Goal: Information Seeking & Learning: Check status

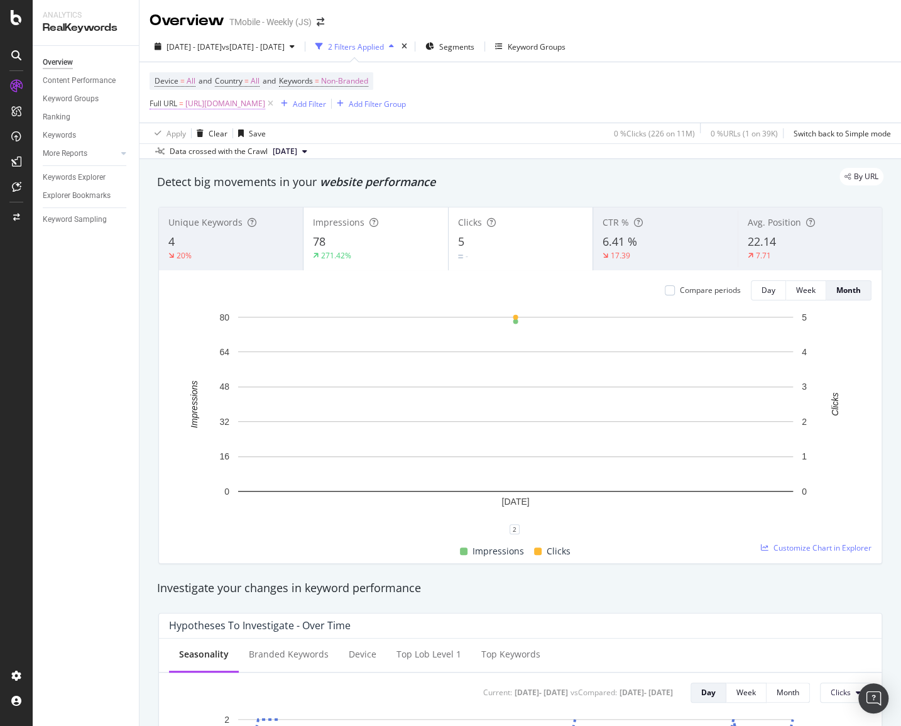
click at [265, 102] on span "[URL][DOMAIN_NAME]" at bounding box center [225, 104] width 80 height 18
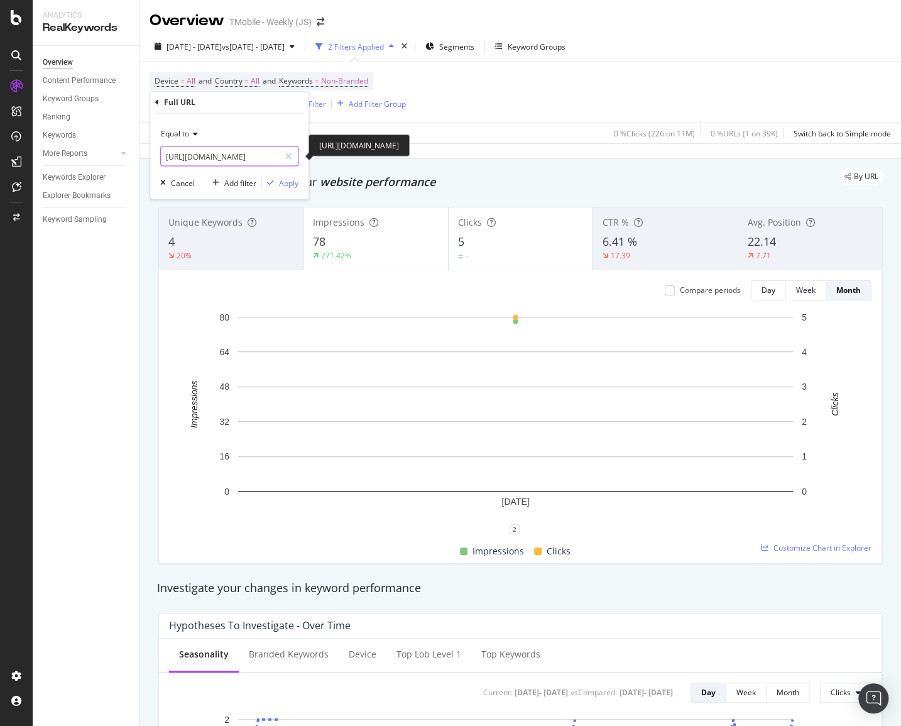
click at [234, 157] on input "[URL][DOMAIN_NAME]" at bounding box center [220, 156] width 119 height 20
click at [283, 180] on div "Apply" at bounding box center [288, 182] width 19 height 11
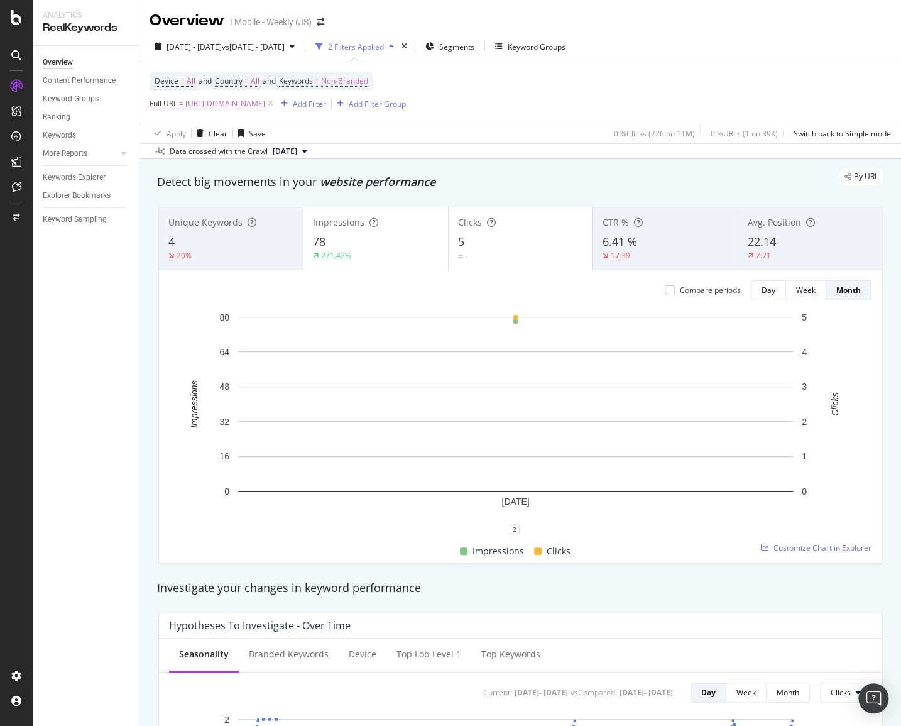
click at [265, 106] on span "[URL][DOMAIN_NAME]" at bounding box center [225, 104] width 80 height 18
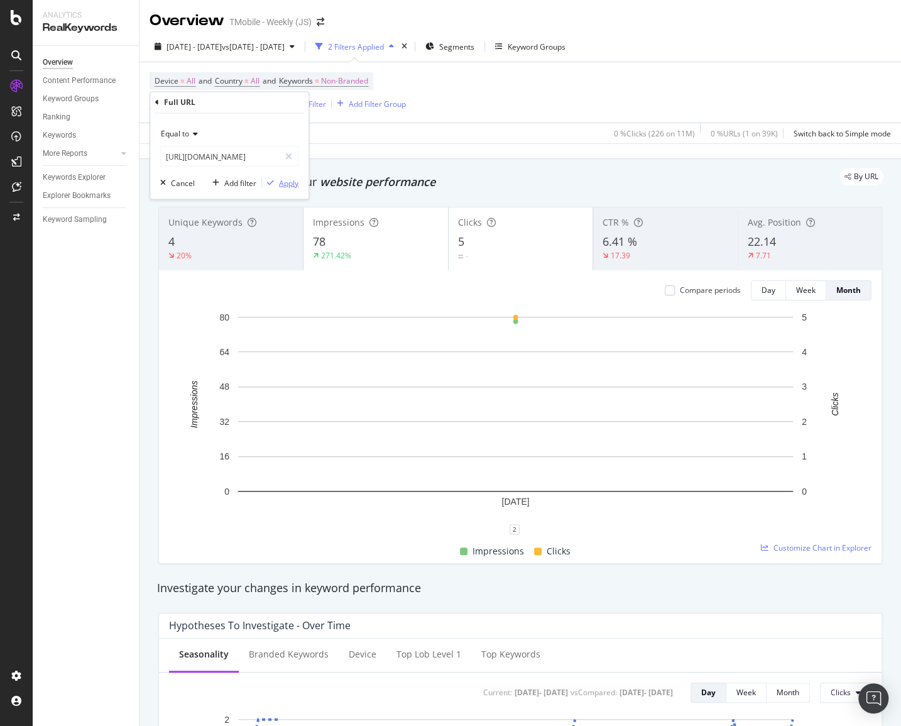
click at [293, 180] on div "Apply" at bounding box center [288, 182] width 19 height 11
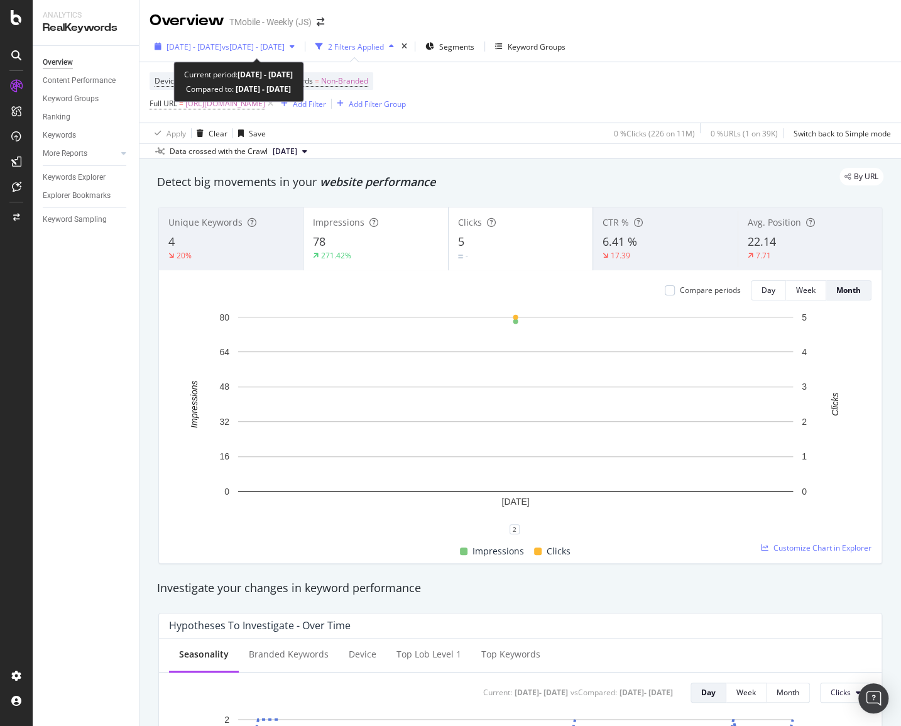
click at [285, 49] on span "vs [DATE] - [DATE]" at bounding box center [253, 46] width 63 height 11
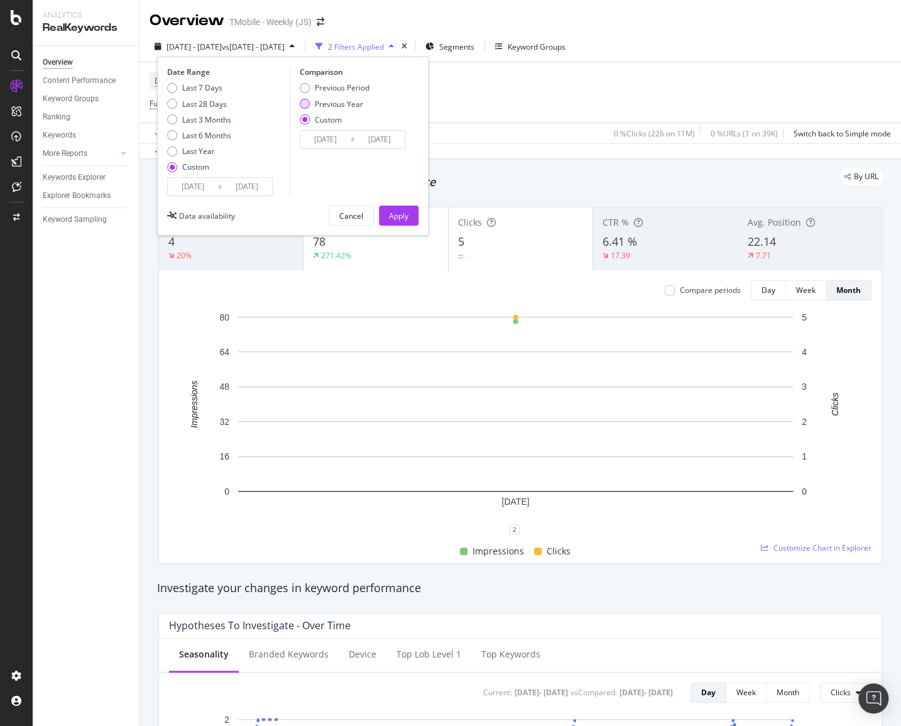
click at [324, 101] on div "Previous Year" at bounding box center [339, 104] width 48 height 11
type input "[DATE]"
click at [347, 136] on input "[DATE]" at bounding box center [325, 140] width 50 height 18
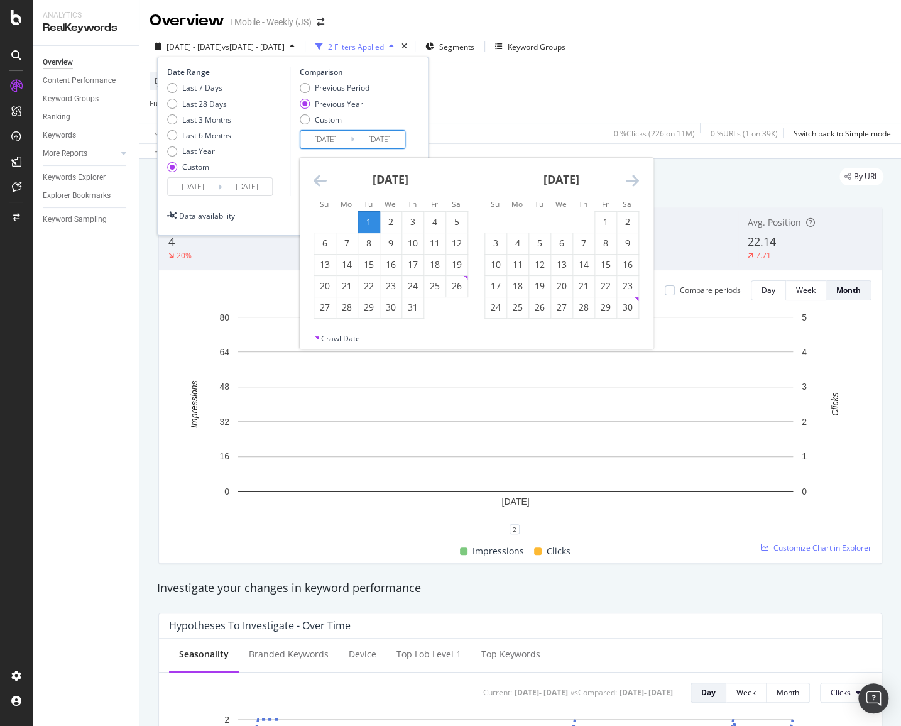
click at [319, 182] on icon "Move backward to switch to the previous month." at bounding box center [320, 180] width 13 height 15
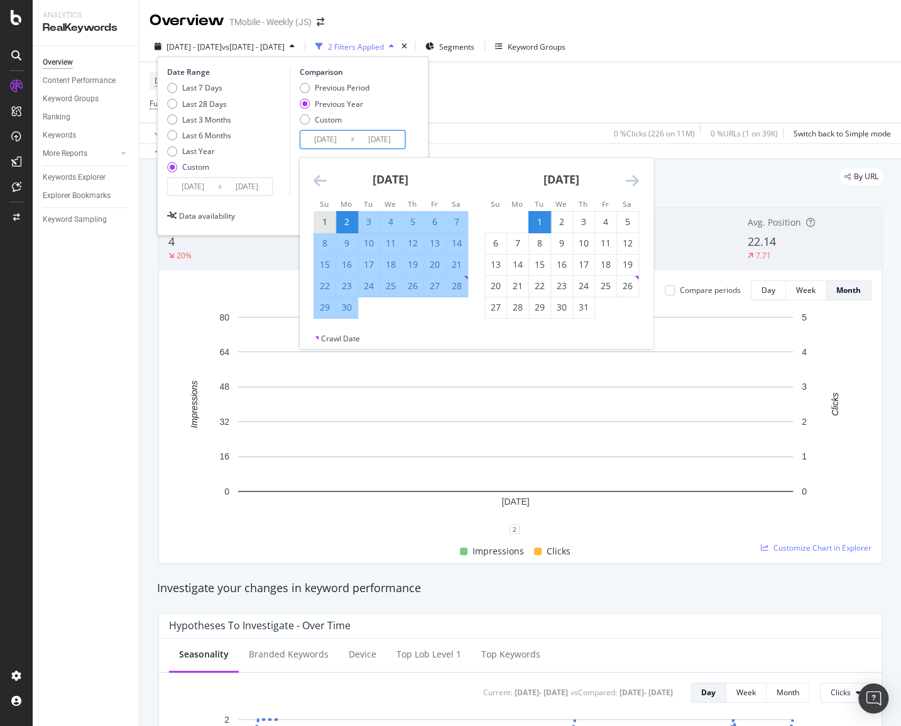
click at [330, 219] on div "1" at bounding box center [324, 222] width 21 height 13
type input "[DATE]"
click at [350, 309] on div "30" at bounding box center [346, 307] width 21 height 13
type input "[DATE]"
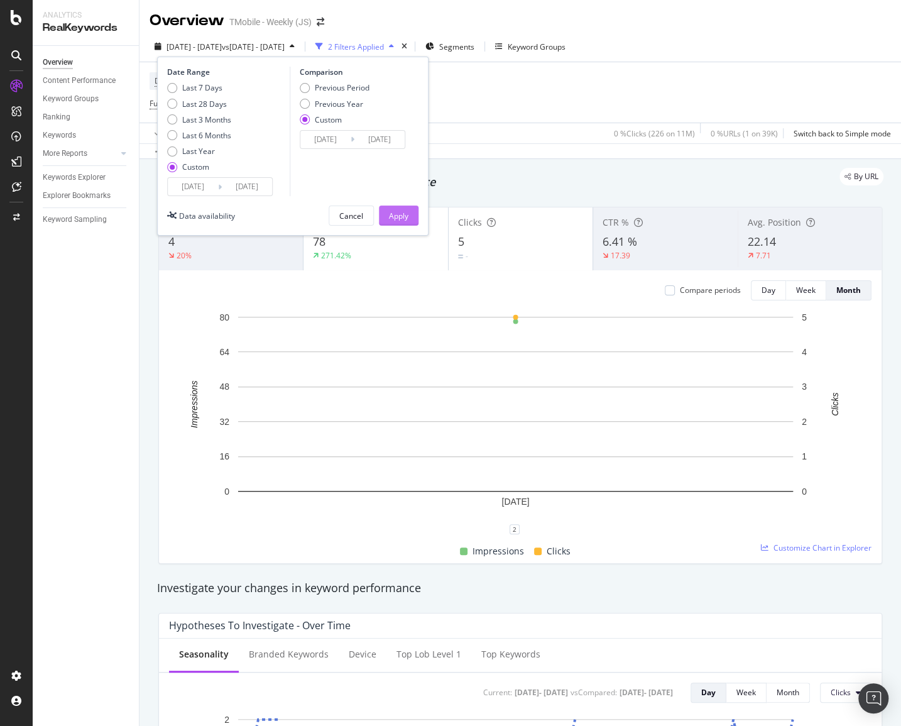
click at [395, 211] on div "Apply" at bounding box center [398, 216] width 19 height 11
